Goal: Task Accomplishment & Management: Use online tool/utility

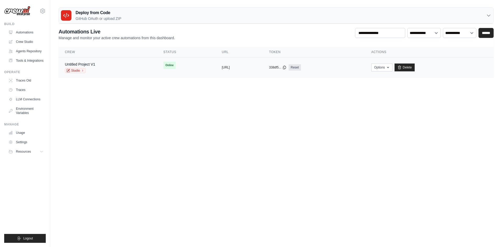
click at [115, 66] on div "Untitled Project V1 Studio" at bounding box center [108, 67] width 86 height 11
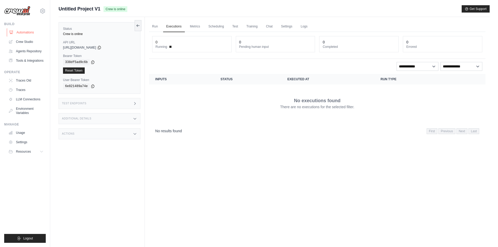
click at [32, 34] on link "Automations" at bounding box center [26, 32] width 39 height 8
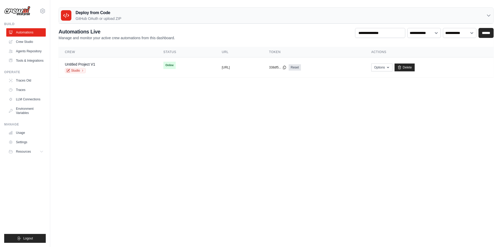
click at [92, 90] on body "maheshway1234@gmail.com Settings Build Automations" at bounding box center [251, 123] width 502 height 247
click at [25, 38] on link "Crew Studio" at bounding box center [26, 42] width 39 height 8
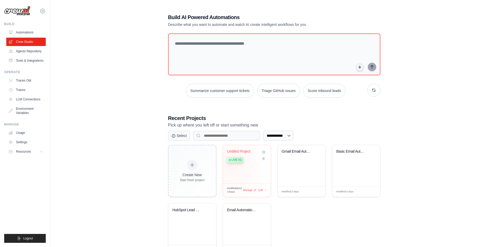
click at [231, 165] on div "Untitled Project Live v1" at bounding box center [247, 164] width 48 height 38
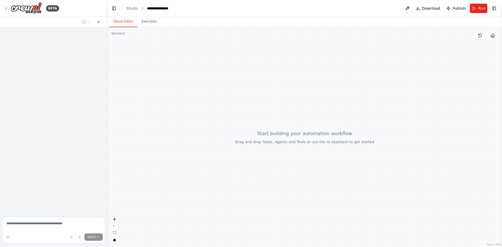
scroll to position [50, 0]
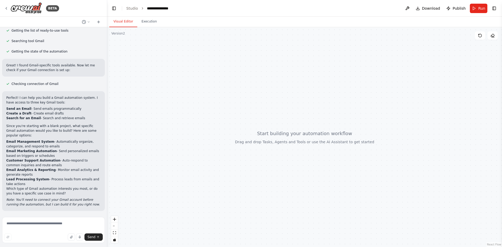
click at [205, 52] on div at bounding box center [304, 137] width 395 height 220
click at [130, 11] on header "**********" at bounding box center [304, 8] width 395 height 17
click at [132, 9] on link "Studio" at bounding box center [132, 8] width 12 height 4
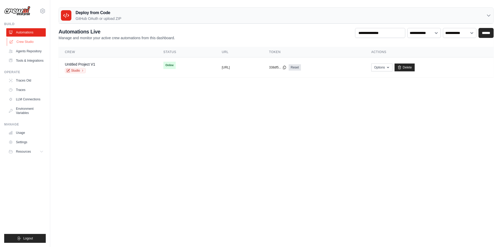
click at [34, 43] on link "Crew Studio" at bounding box center [26, 42] width 39 height 8
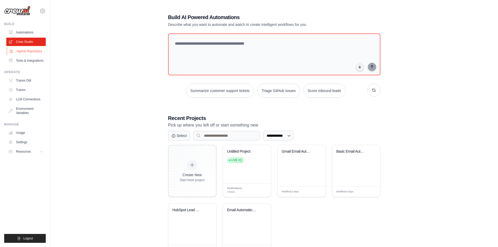
click at [12, 54] on link "Agents Repository" at bounding box center [26, 51] width 39 height 8
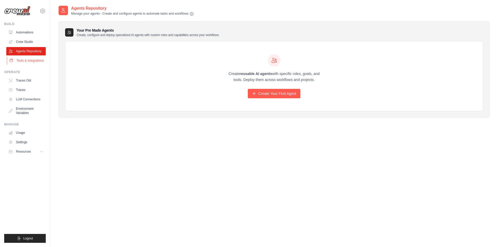
click at [22, 61] on link "Tools & Integrations" at bounding box center [26, 60] width 39 height 8
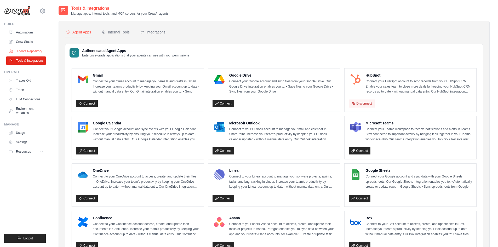
click at [40, 51] on link "Agents Repository" at bounding box center [26, 51] width 39 height 8
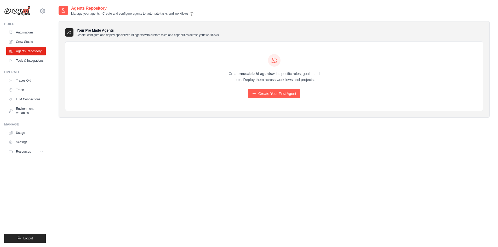
click at [32, 46] on ul "Automations Crew Studio Agents Repository Tools & Integrations" at bounding box center [25, 46] width 39 height 37
click at [33, 39] on link "Crew Studio" at bounding box center [26, 42] width 39 height 8
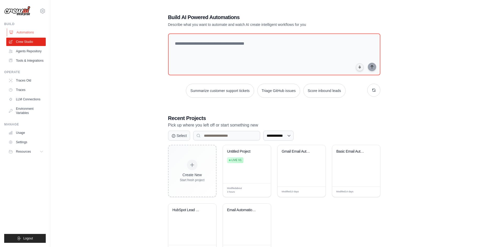
click at [20, 34] on link "Automations" at bounding box center [26, 32] width 39 height 8
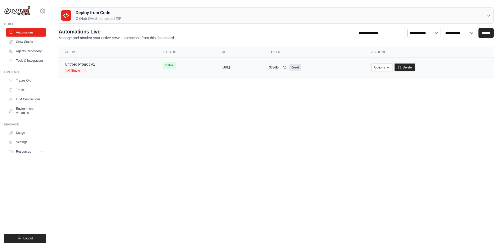
click at [251, 66] on div "copied https://untitled-project-v1-fe03dea" at bounding box center [239, 67] width 35 height 4
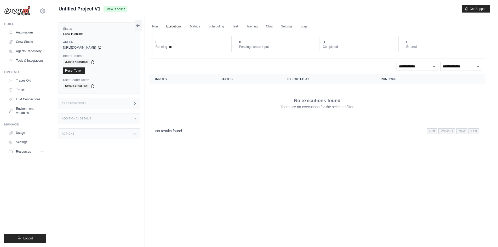
click at [184, 65] on div "**********" at bounding box center [317, 66] width 330 height 9
click at [142, 27] on div "Status Crew is online API URL copied https://untitled-project-v1-fe03deac-6181-…" at bounding box center [102, 140] width 86 height 247
click at [137, 27] on icon at bounding box center [138, 25] width 4 height 4
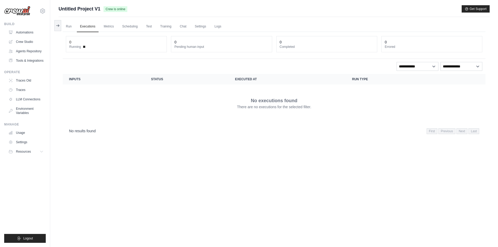
click at [57, 38] on div "Submit a support request Describe your issue or question * Please be specific a…" at bounding box center [274, 134] width 448 height 259
click at [60, 27] on button at bounding box center [57, 25] width 7 height 11
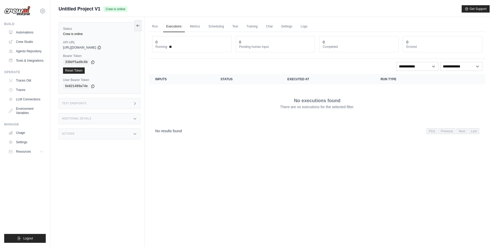
click at [146, 61] on div "Run Executions Metrics Scheduling Test Training Chat Settings Logs 0 Running 0 …" at bounding box center [317, 140] width 345 height 247
click at [195, 26] on link "Metrics" at bounding box center [195, 26] width 16 height 11
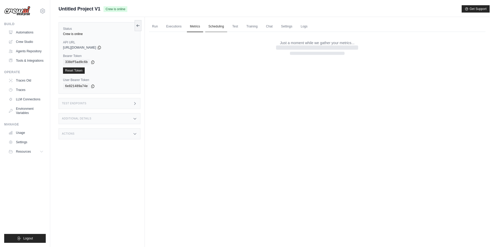
click at [222, 26] on link "Scheduling" at bounding box center [216, 26] width 22 height 11
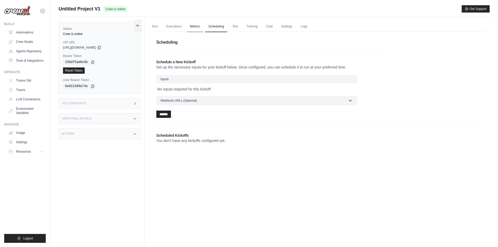
click at [194, 29] on link "Metrics" at bounding box center [195, 26] width 16 height 11
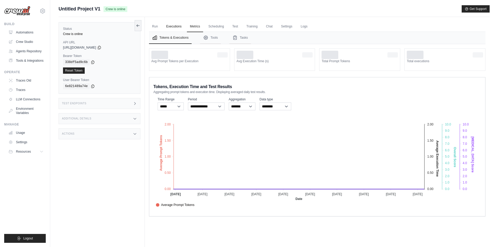
click at [172, 28] on link "Executions" at bounding box center [174, 26] width 22 height 11
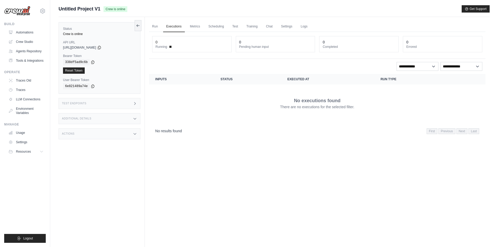
click at [309, 76] on th "Executed at" at bounding box center [327, 79] width 93 height 10
click at [304, 103] on p "No executions found" at bounding box center [317, 100] width 47 height 7
click at [440, 131] on span "Previous" at bounding box center [446, 131] width 17 height 6
click at [413, 62] on select "**********" at bounding box center [417, 66] width 42 height 9
click at [414, 64] on select "**********" at bounding box center [417, 66] width 42 height 9
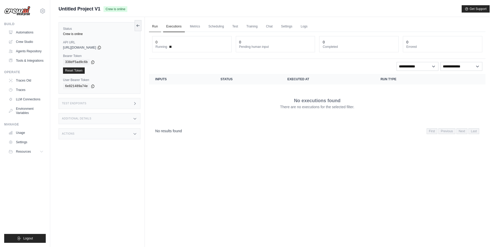
click at [159, 28] on link "Run" at bounding box center [155, 26] width 12 height 11
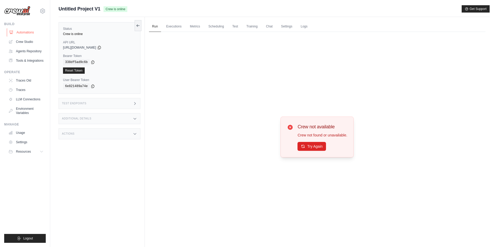
click at [13, 31] on icon at bounding box center [11, 32] width 4 height 4
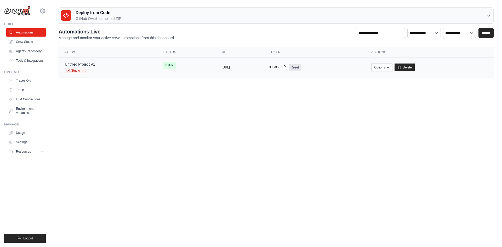
click at [286, 68] on icon at bounding box center [284, 67] width 4 height 4
click at [251, 119] on body "maheshway1234@gmail.com Settings Build Automations" at bounding box center [251, 123] width 502 height 247
click at [28, 43] on link "Crew Studio" at bounding box center [26, 42] width 39 height 8
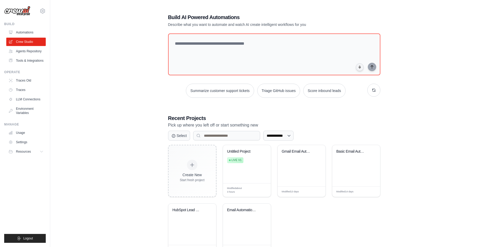
click at [140, 64] on div "**********" at bounding box center [274, 134] width 431 height 259
click textarea
click button "Score inbound leads"
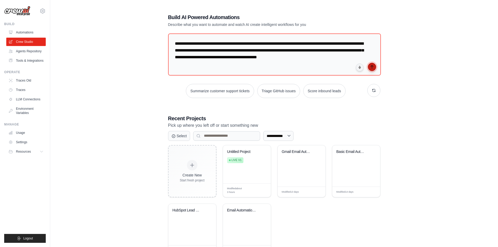
click icon "submit"
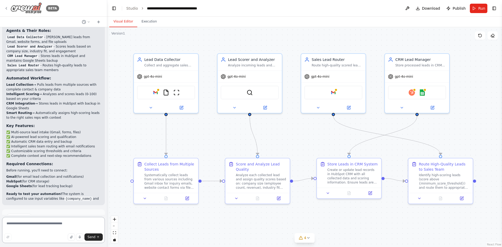
scroll to position [603, 0]
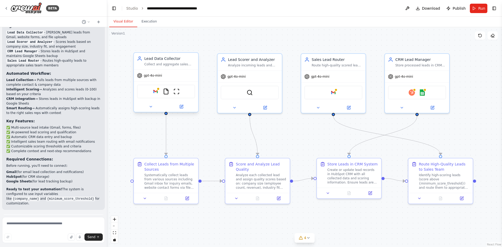
click at [149, 93] on div "Google gmail FileReadTool ScrapeWebsiteTool" at bounding box center [166, 92] width 58 height 14
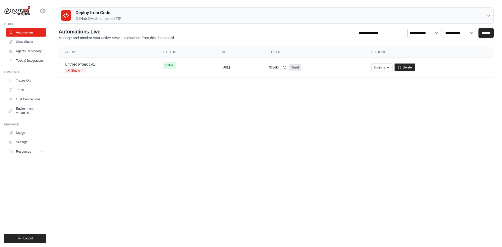
click at [488, 15] on icon at bounding box center [488, 15] width 5 height 5
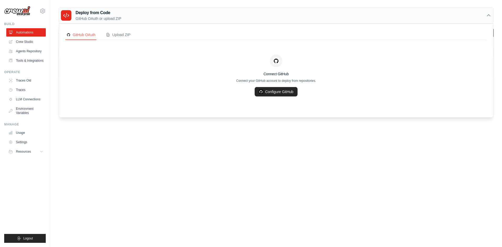
click at [488, 15] on icon at bounding box center [488, 15] width 5 height 5
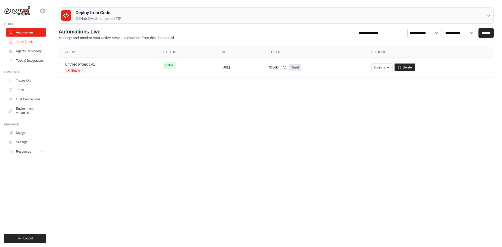
click at [25, 45] on link "Crew Studio" at bounding box center [26, 42] width 39 height 8
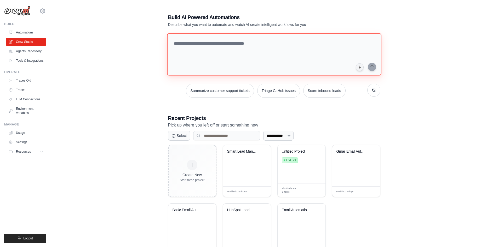
click at [208, 47] on textarea at bounding box center [274, 54] width 214 height 42
click at [27, 31] on link "Automations" at bounding box center [26, 32] width 39 height 8
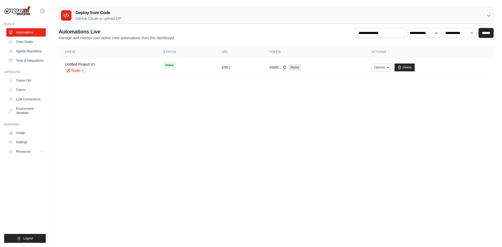
click at [27, 37] on ul "Automations Crew Studio Agents Repository Tools & Integrations" at bounding box center [25, 46] width 39 height 37
click at [26, 44] on link "Crew Studio" at bounding box center [26, 42] width 39 height 8
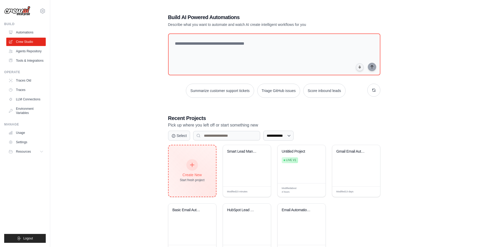
click at [191, 177] on div "Create New Start fresh project" at bounding box center [192, 171] width 25 height 22
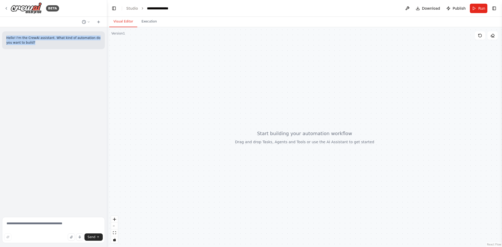
drag, startPoint x: 25, startPoint y: 43, endPoint x: 6, endPoint y: 37, distance: 19.7
click at [6, 37] on div "Hello! I'm the CrewAI assistant. What kind of automation do you want to build?" at bounding box center [53, 40] width 103 height 18
